Goal: Task Accomplishment & Management: Complete application form

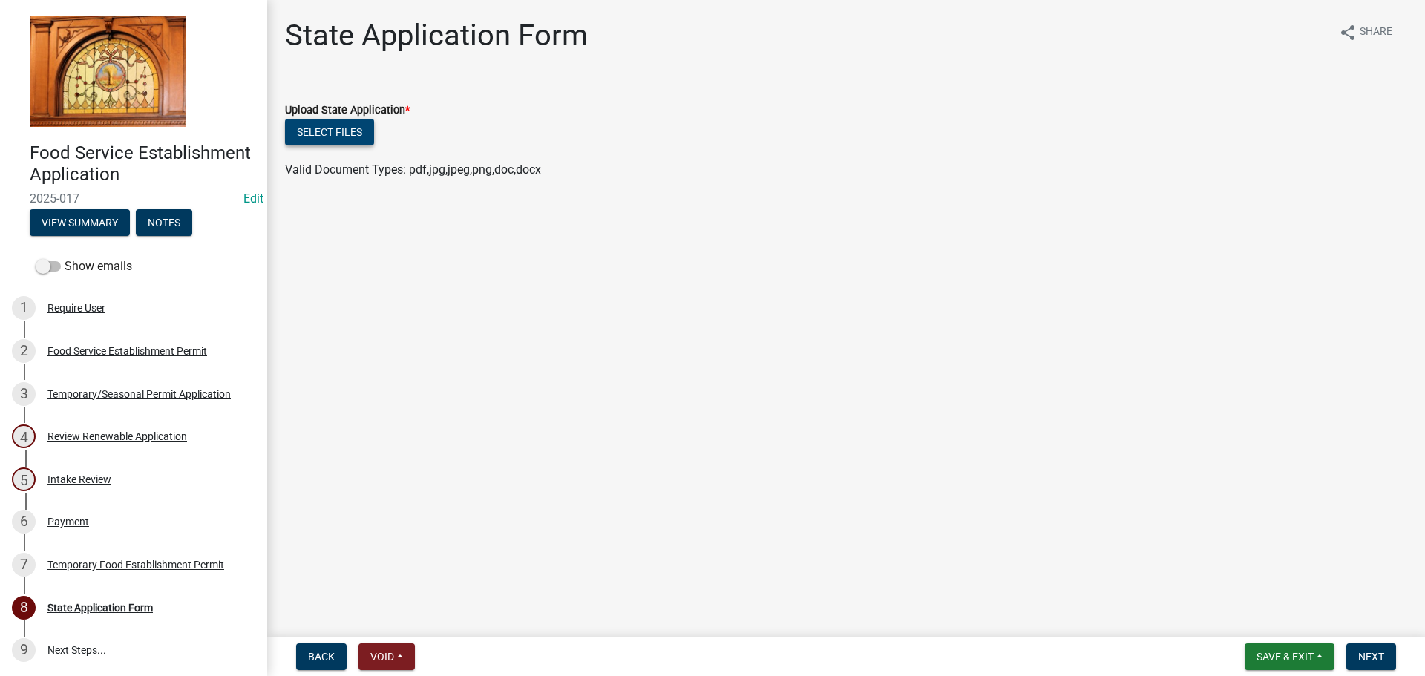
click at [347, 137] on button "Select files" at bounding box center [329, 132] width 89 height 27
click at [105, 436] on div "Review Renewable Application" at bounding box center [117, 436] width 140 height 10
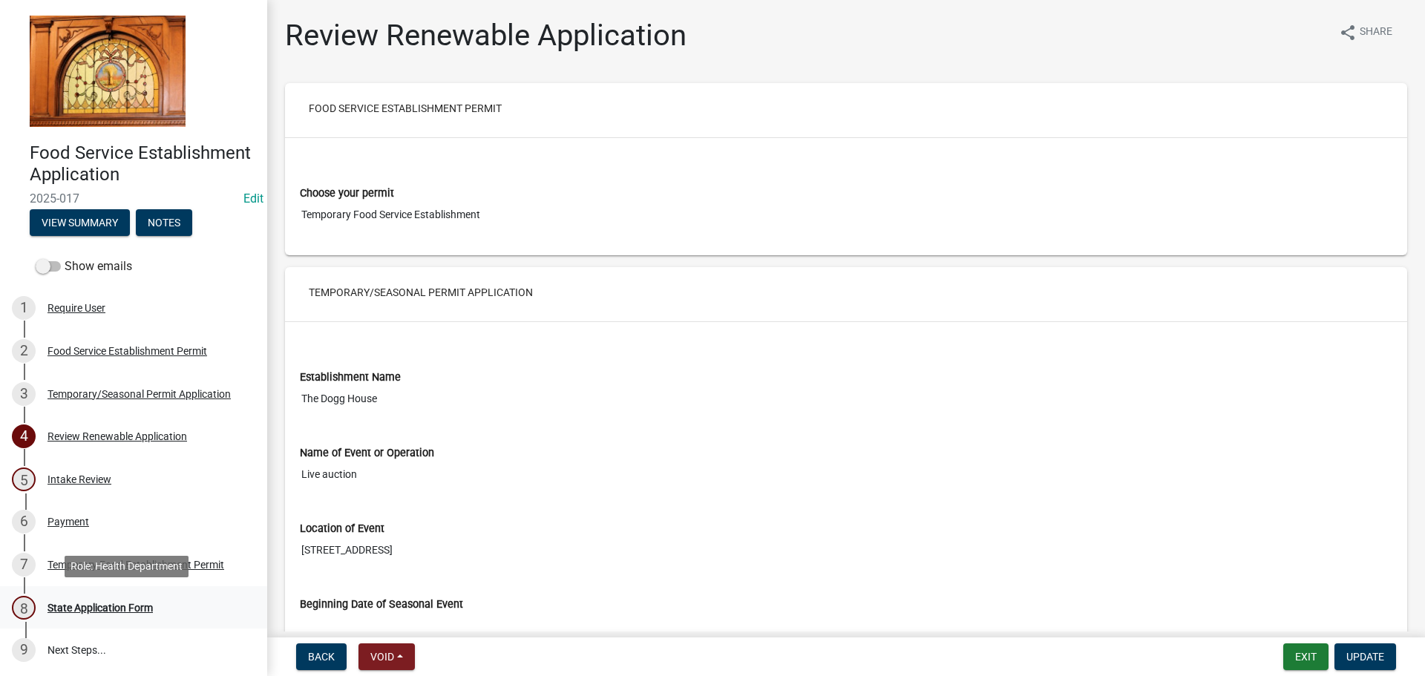
drag, startPoint x: 102, startPoint y: 596, endPoint x: 96, endPoint y: 601, distance: 7.9
click at [99, 599] on div "8 State Application Form" at bounding box center [128, 608] width 232 height 24
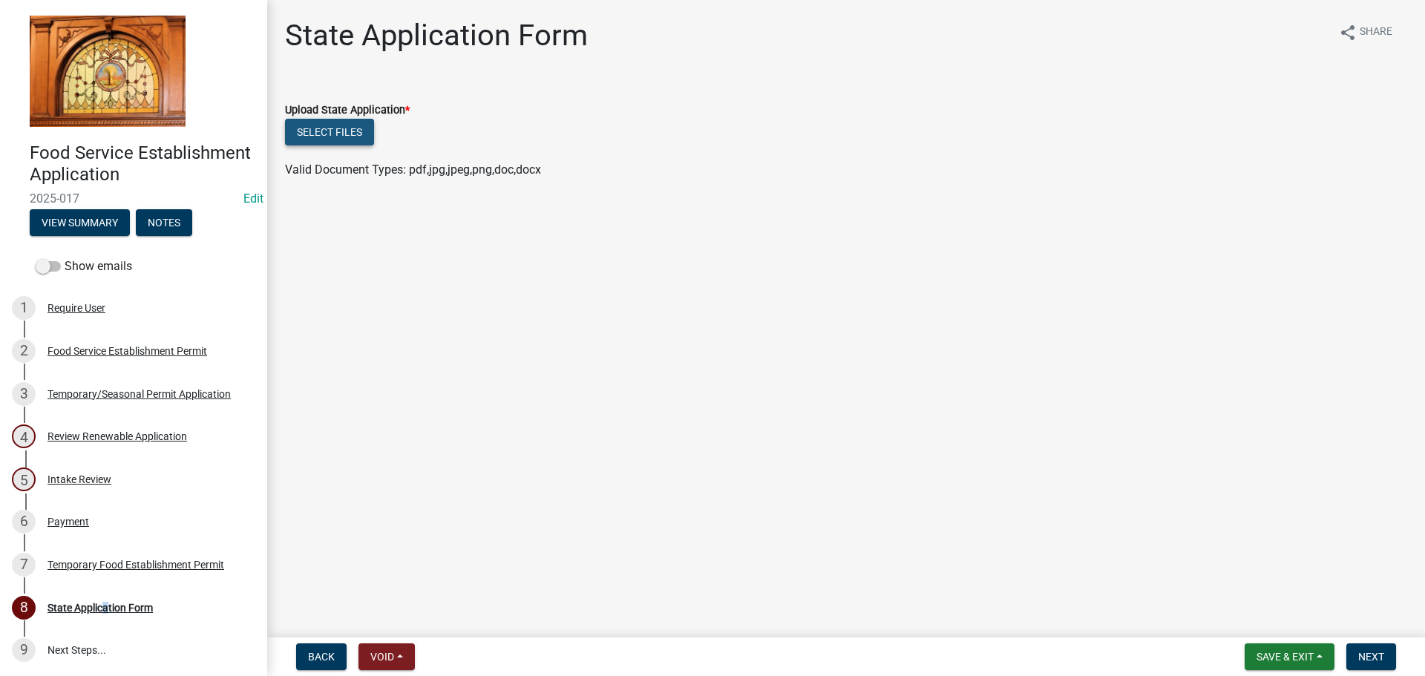
click at [338, 138] on button "Select files" at bounding box center [329, 132] width 89 height 27
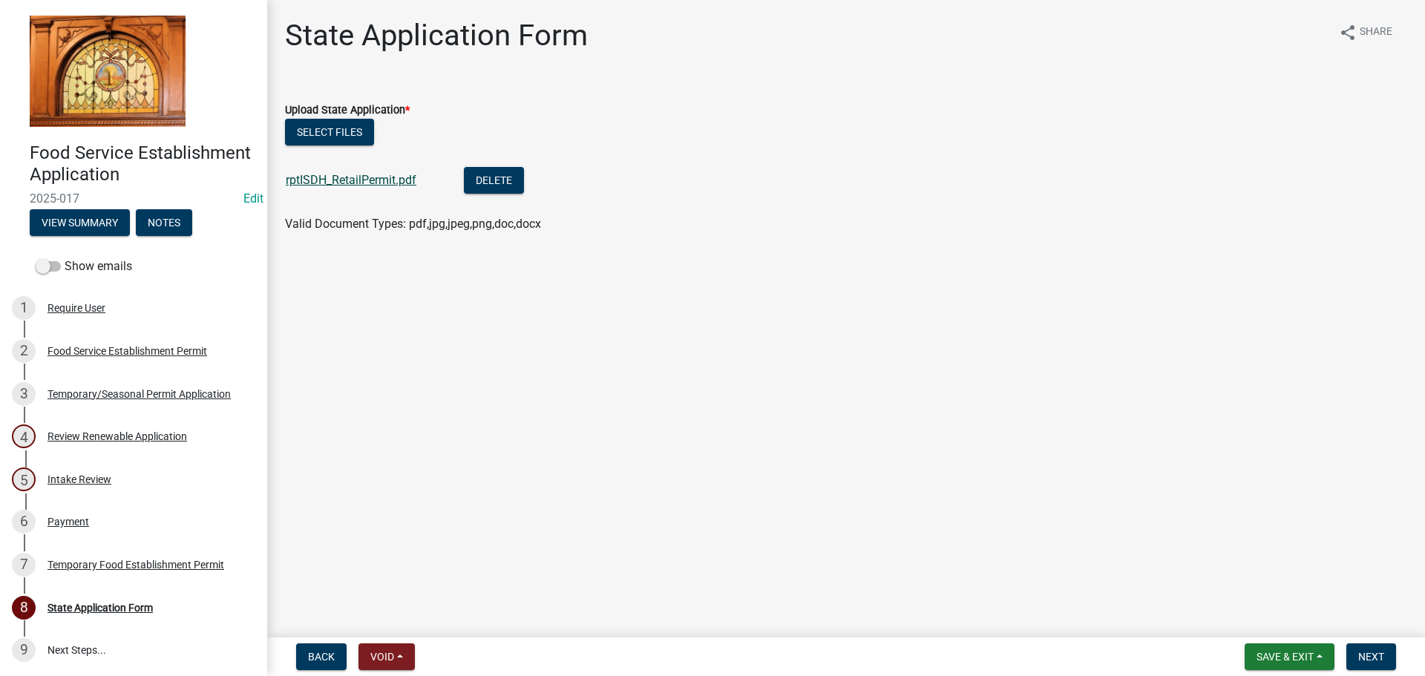
click at [334, 173] on div "rptISDH_RetailPermit.pdf" at bounding box center [363, 182] width 154 height 30
click at [335, 182] on link "rptISDH_RetailPermit.pdf" at bounding box center [351, 180] width 131 height 14
click at [1367, 658] on span "Next" at bounding box center [1371, 657] width 26 height 12
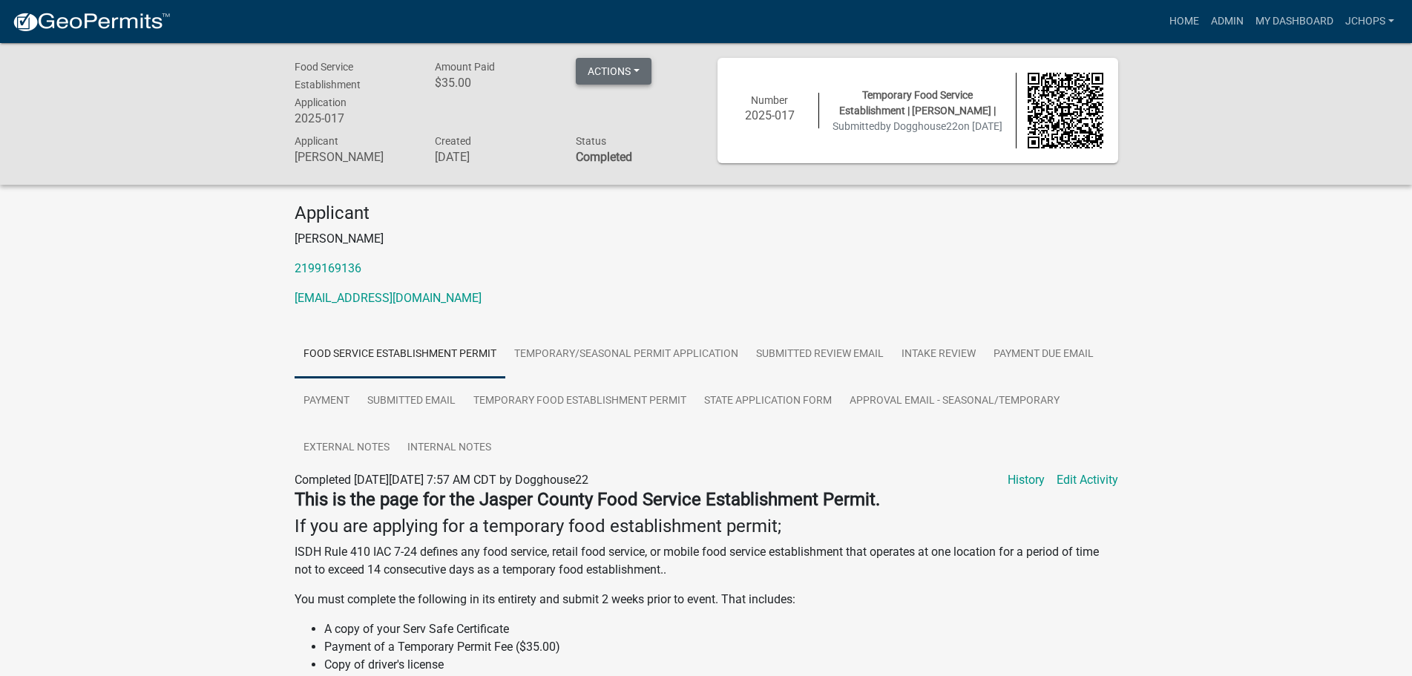
click at [600, 82] on button "Actions" at bounding box center [614, 71] width 76 height 27
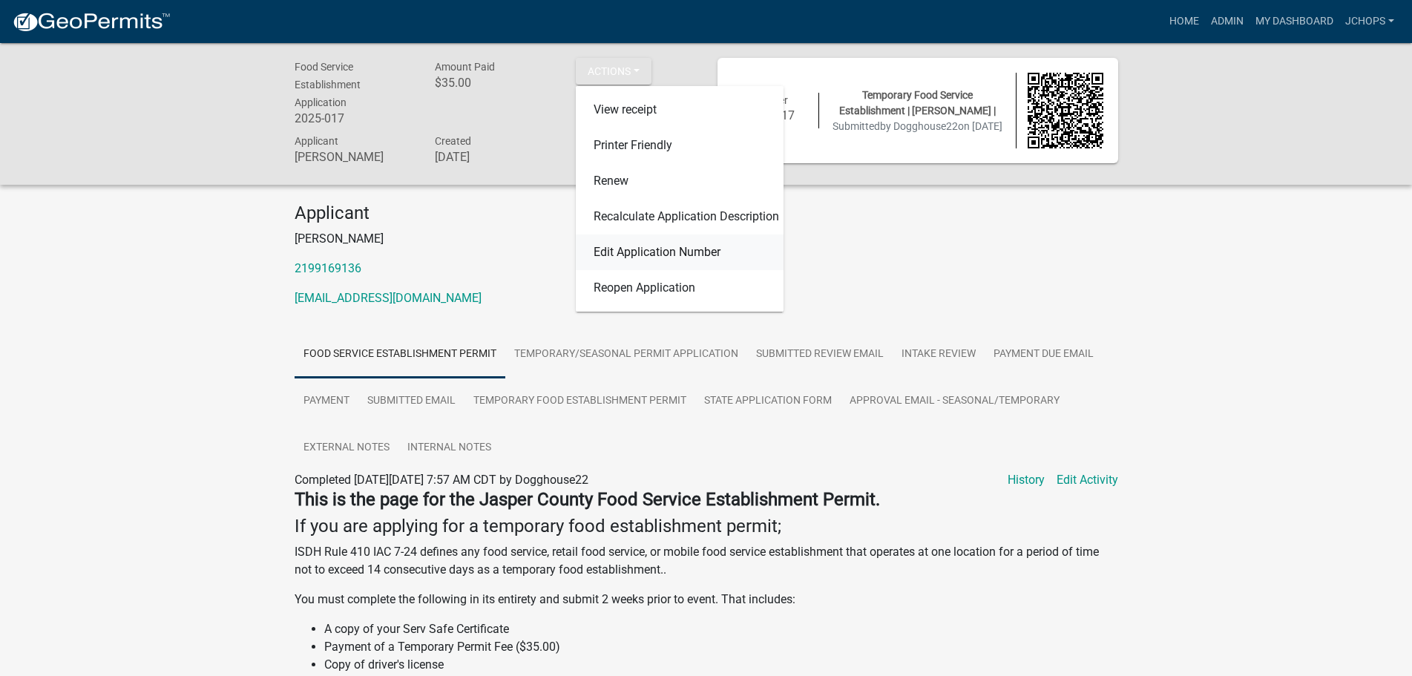
click at [664, 261] on link "Edit Application Number" at bounding box center [680, 253] width 208 height 36
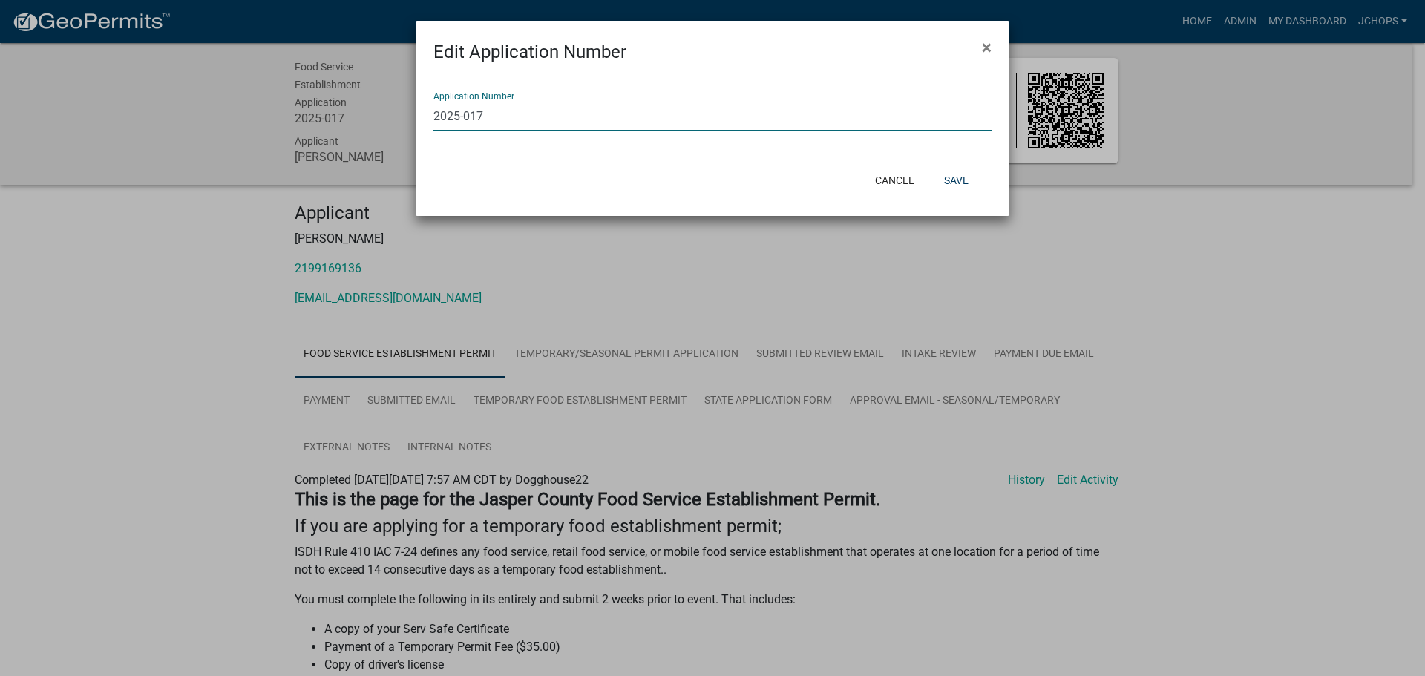
click at [481, 123] on input "2025-017" at bounding box center [712, 116] width 558 height 30
click at [482, 123] on input "2025-017" at bounding box center [712, 116] width 558 height 30
click at [938, 167] on button "Save" at bounding box center [956, 180] width 48 height 27
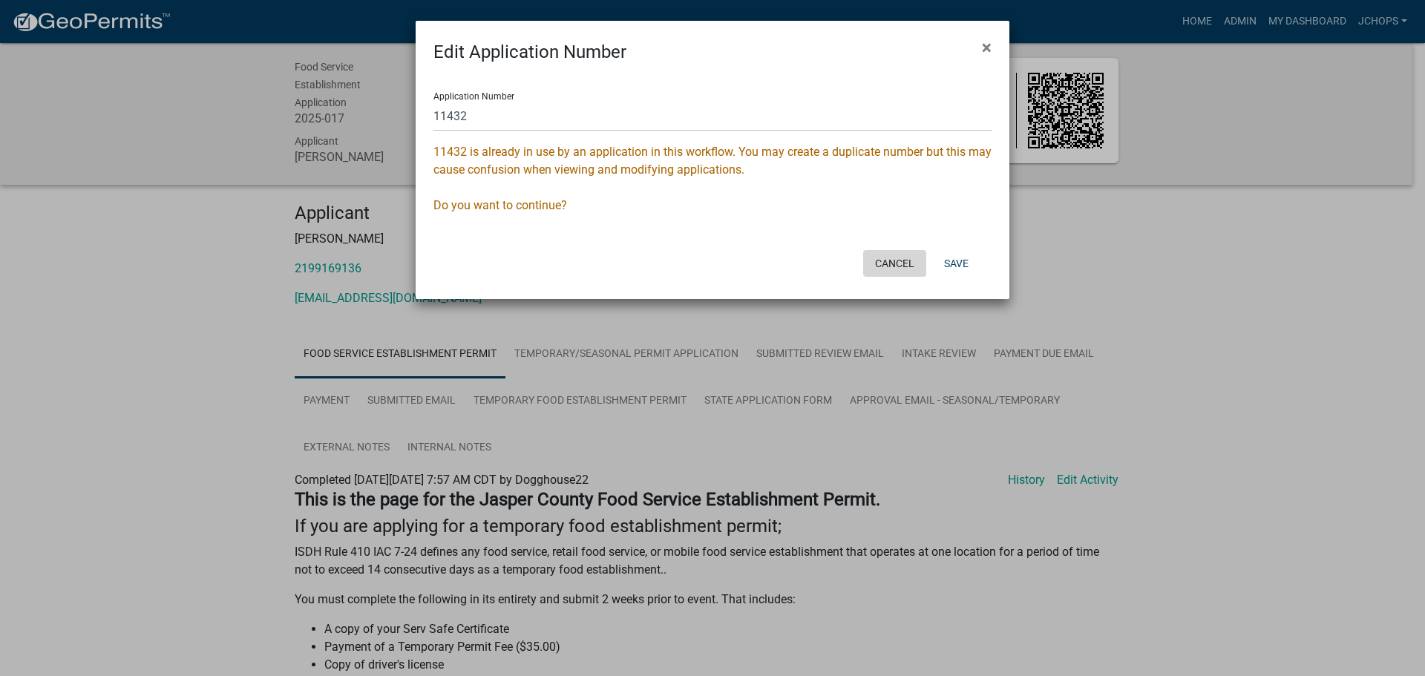
click at [911, 269] on button "Cancel" at bounding box center [894, 263] width 63 height 27
type input "2025-017"
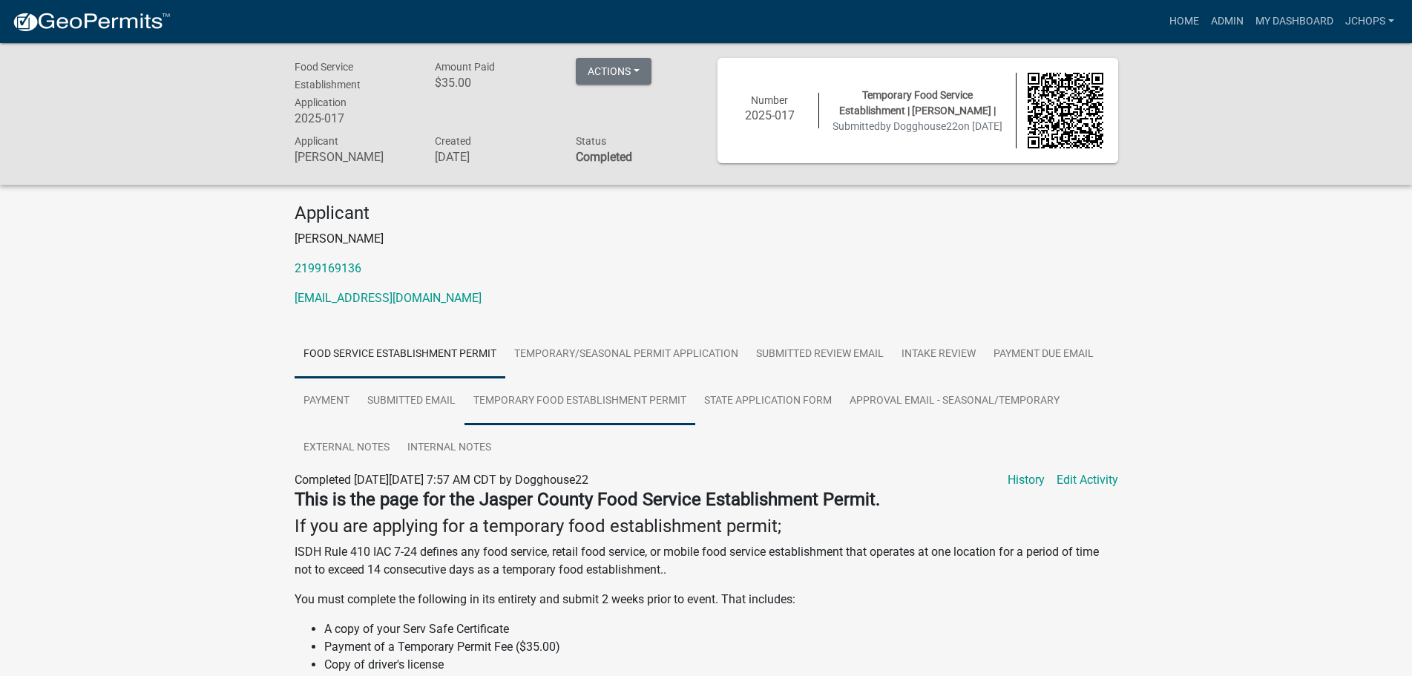
click at [663, 407] on link "Temporary Food Establishment Permit" at bounding box center [580, 401] width 231 height 47
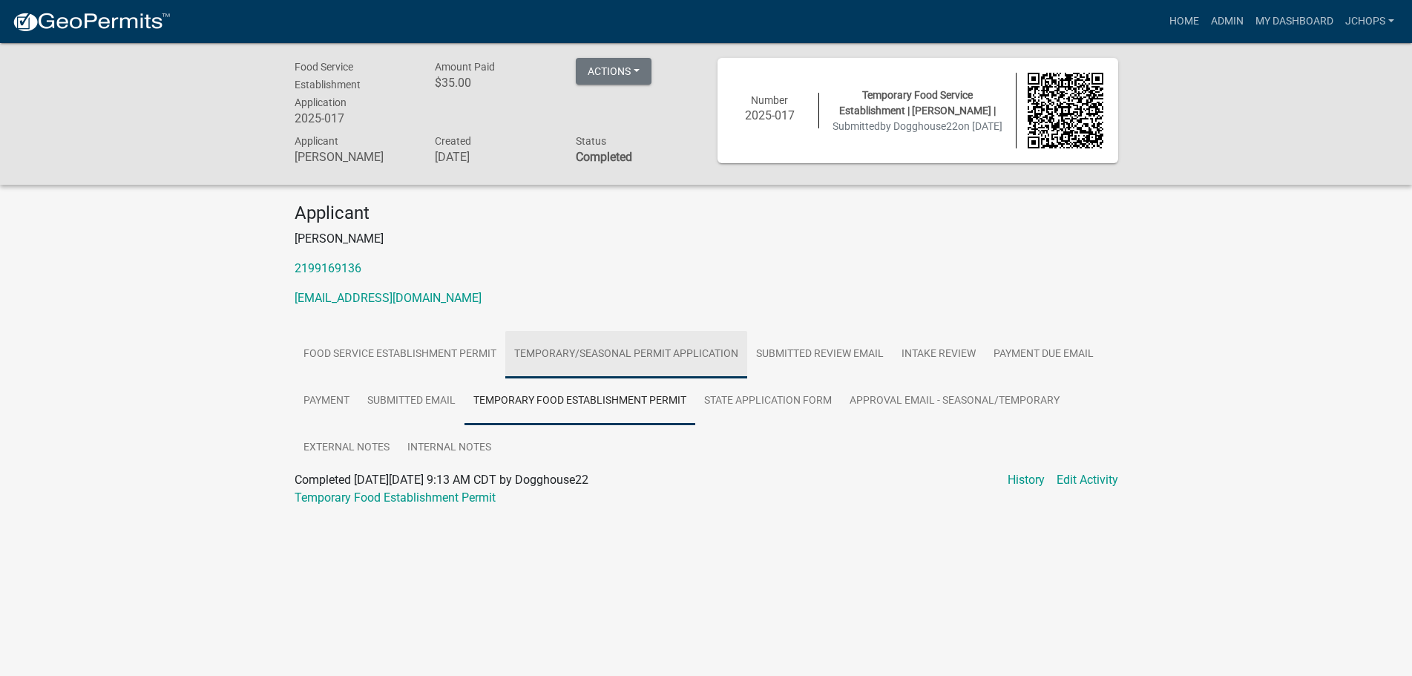
click at [612, 364] on link "Temporary/Seasonal Permit Application" at bounding box center [626, 354] width 242 height 47
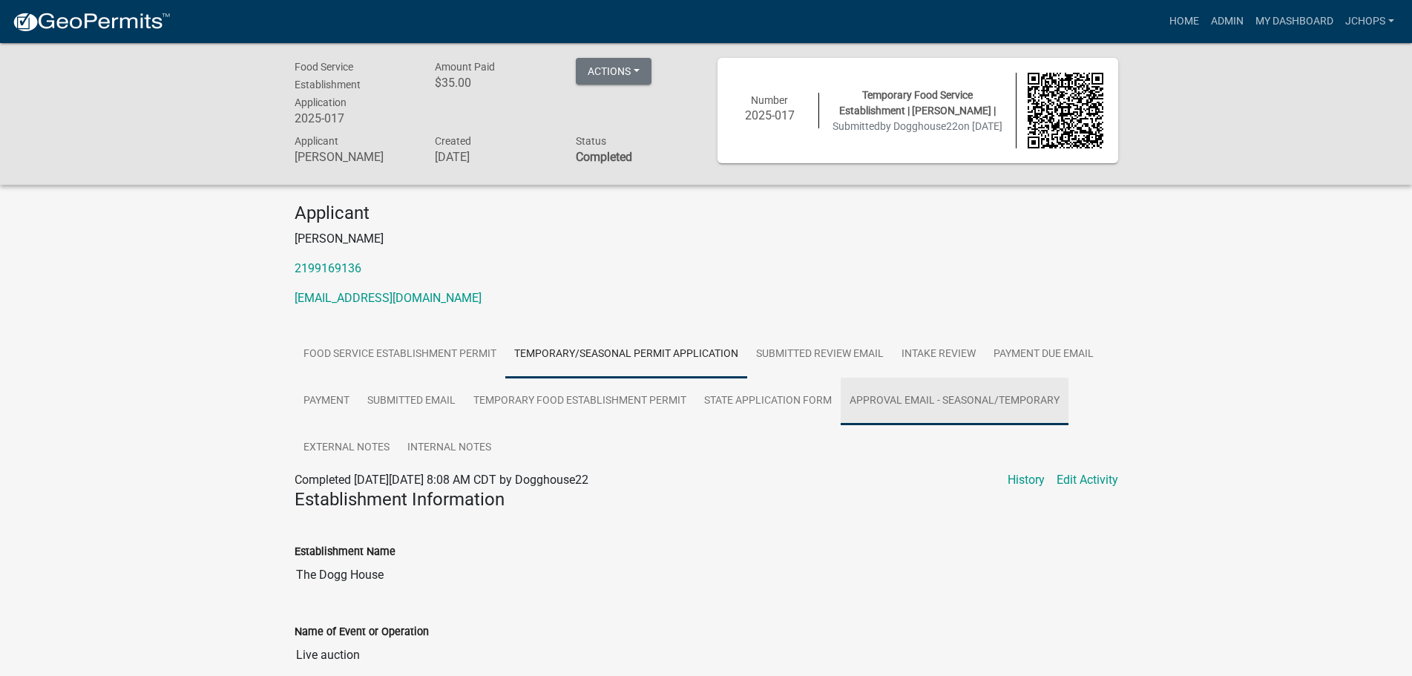
click at [1023, 408] on link "Approval Email - Seasonal/Temporary" at bounding box center [955, 401] width 228 height 47
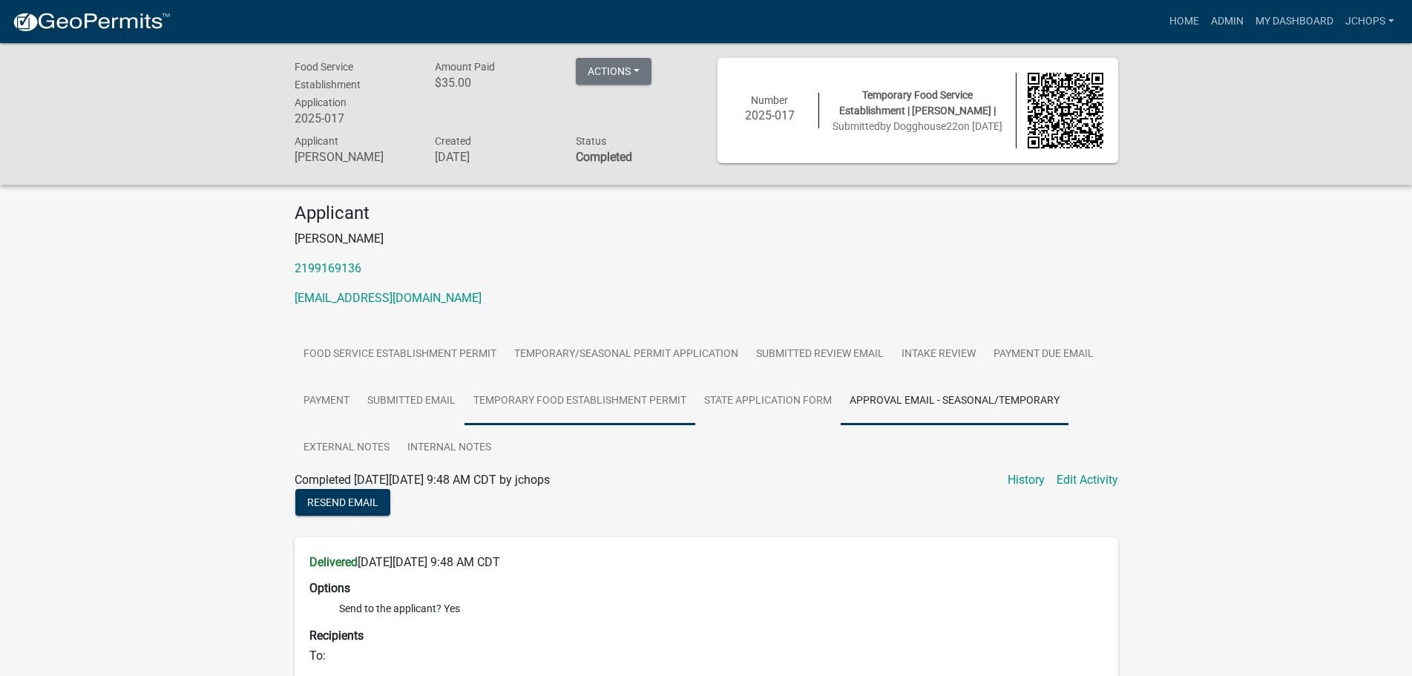
click at [617, 393] on link "Temporary Food Establishment Permit" at bounding box center [580, 401] width 231 height 47
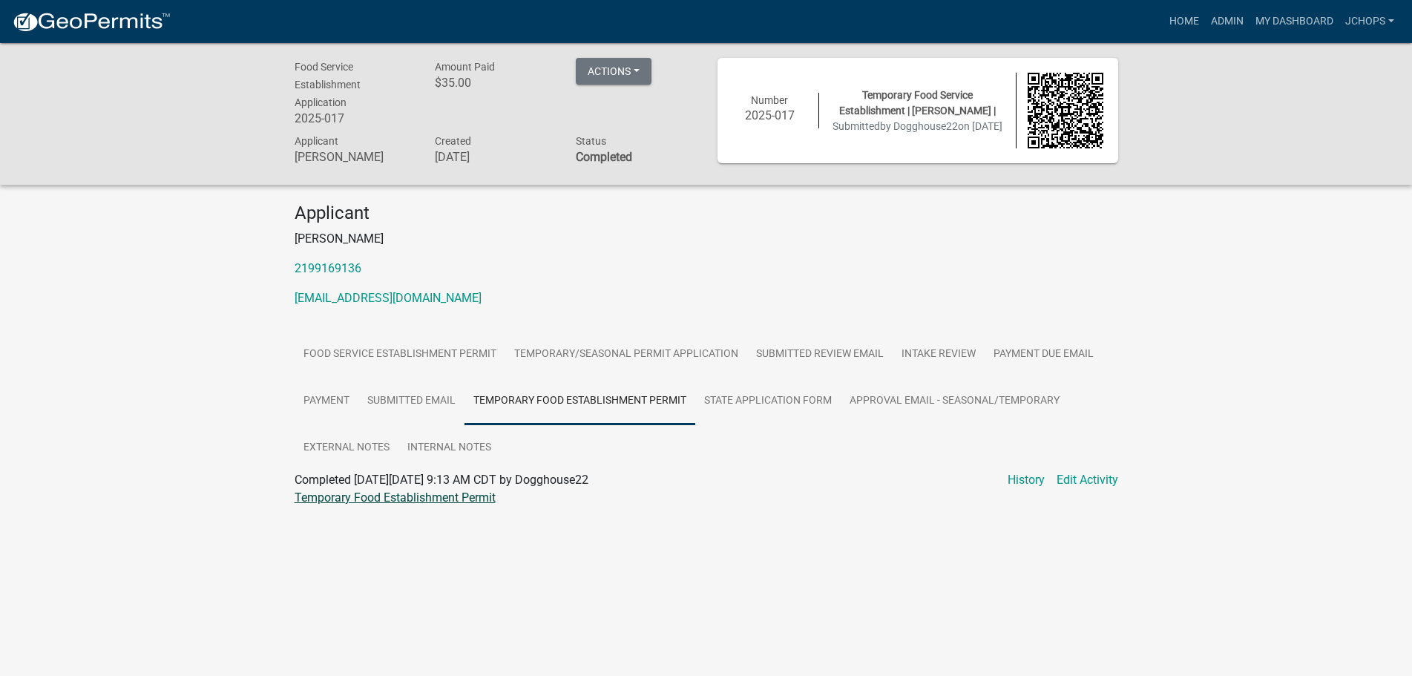
click at [464, 499] on link "Temporary Food Establishment Permit" at bounding box center [395, 498] width 201 height 14
